Goal: Task Accomplishment & Management: Manage account settings

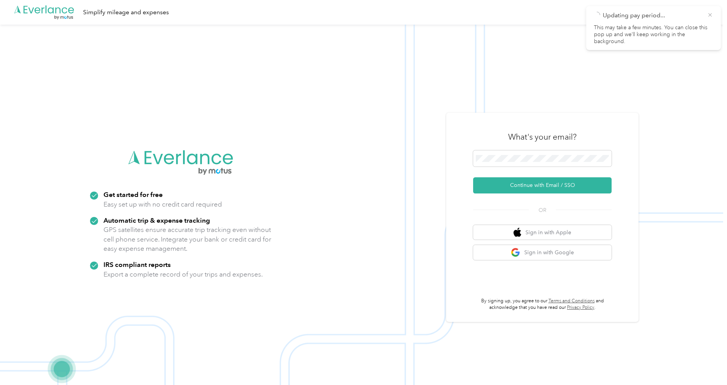
click at [708, 16] on icon at bounding box center [709, 14] width 3 height 3
click at [496, 162] on span at bounding box center [542, 158] width 138 height 16
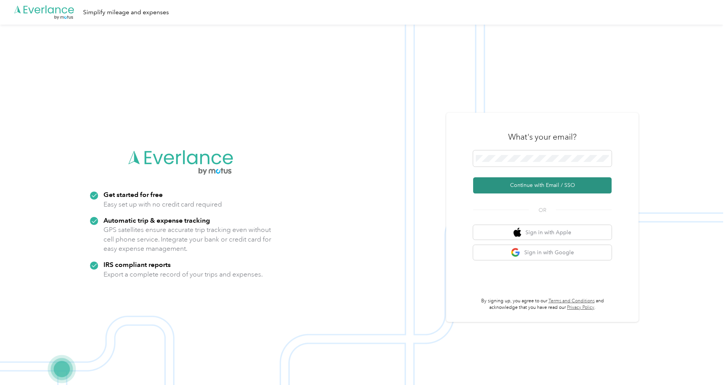
click at [501, 185] on button "Continue with Email / SSO" at bounding box center [542, 185] width 138 height 16
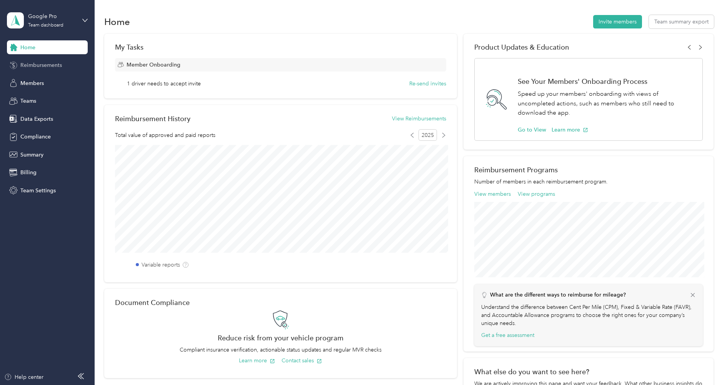
click at [33, 65] on span "Reimbursements" at bounding box center [41, 65] width 42 height 8
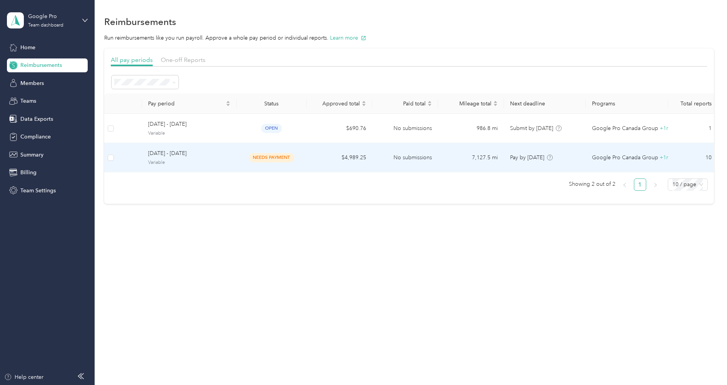
click at [187, 155] on span "[DATE] - [DATE]" at bounding box center [189, 153] width 82 height 8
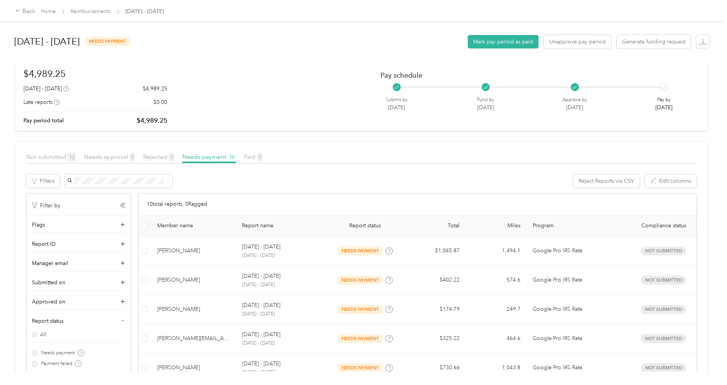
click at [504, 48] on div "[DATE] - [DATE] needs payment Mark pay period as paid Unapprove pay period Gene…" at bounding box center [361, 41] width 695 height 29
click at [505, 43] on button "Mark pay period as paid" at bounding box center [502, 41] width 71 height 13
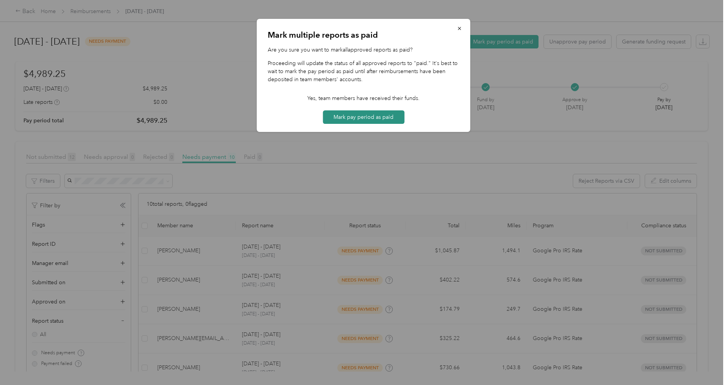
click at [380, 117] on button "Mark pay period as paid" at bounding box center [363, 116] width 81 height 13
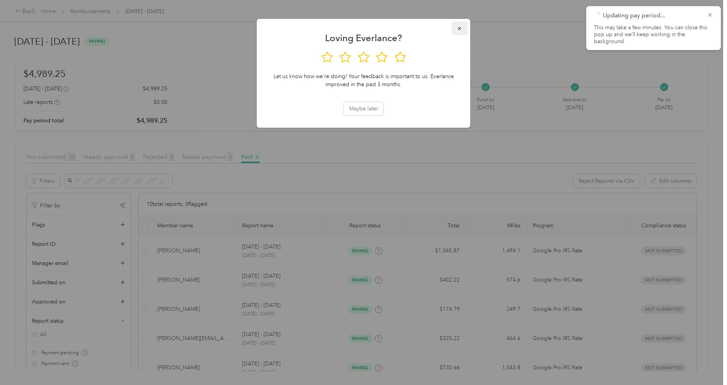
click at [458, 25] on span "button" at bounding box center [459, 28] width 5 height 7
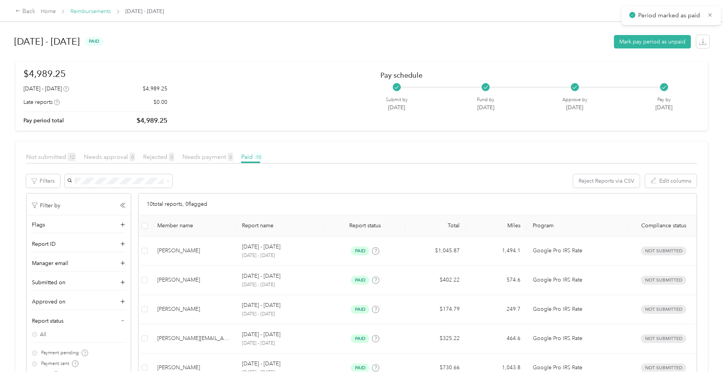
click at [98, 11] on link "Reimbursements" at bounding box center [90, 11] width 40 height 7
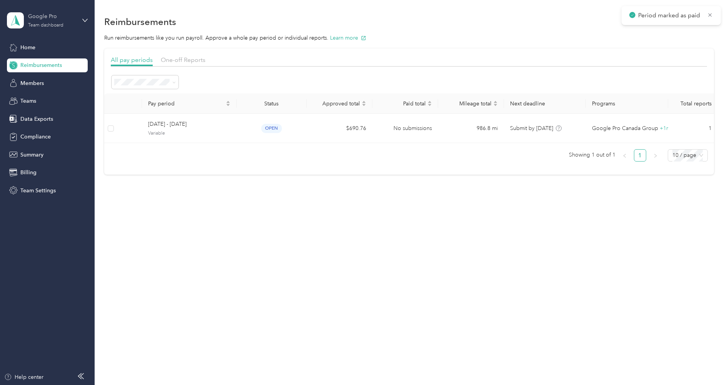
click at [50, 17] on div "Google Pro" at bounding box center [52, 16] width 48 height 8
click at [33, 97] on div "Log out" at bounding box center [29, 98] width 30 height 8
